Goal: Information Seeking & Learning: Learn about a topic

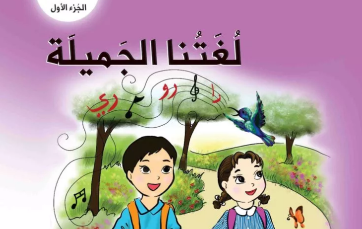
scroll to position [248, -8]
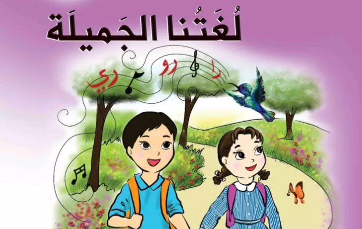
click at [200, 127] on img at bounding box center [189, 140] width 379 height 468
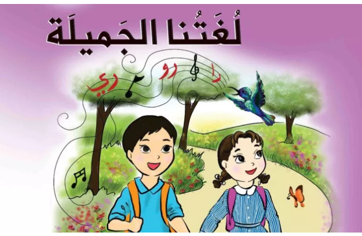
scroll to position [248, 0]
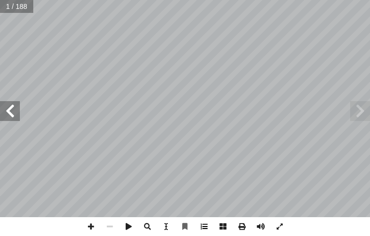
click at [203, 227] on span at bounding box center [204, 226] width 19 height 19
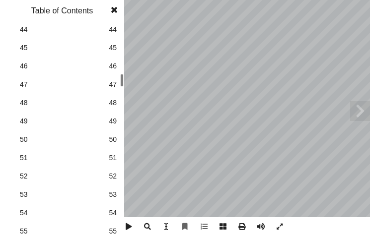
click at [110, 31] on span "44" at bounding box center [113, 29] width 8 height 10
click at [119, 12] on span at bounding box center [114, 10] width 18 height 20
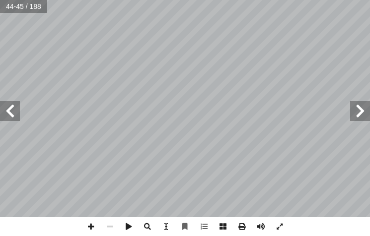
click at [4, 113] on span at bounding box center [10, 111] width 20 height 20
click at [92, 228] on span at bounding box center [90, 226] width 19 height 19
click at [104, 224] on div "مو مي ميموما : ُ ظ ِ ف ْ ل َ ن : أ ا َ ر ْ ق َ ن :) م لى ( َ ع ُّ ل ُ د َ ن :) …" at bounding box center [185, 118] width 370 height 236
click at [300, 230] on div "مو مي ميموما : ُ ظ ِ ف ْ ل َ ن : أ ا َ ر ْ ق َ ن :) م لى ( َ ع ُّ ل ُ د َ ن :) …" at bounding box center [185, 118] width 370 height 236
